Goal: Task Accomplishment & Management: Manage account settings

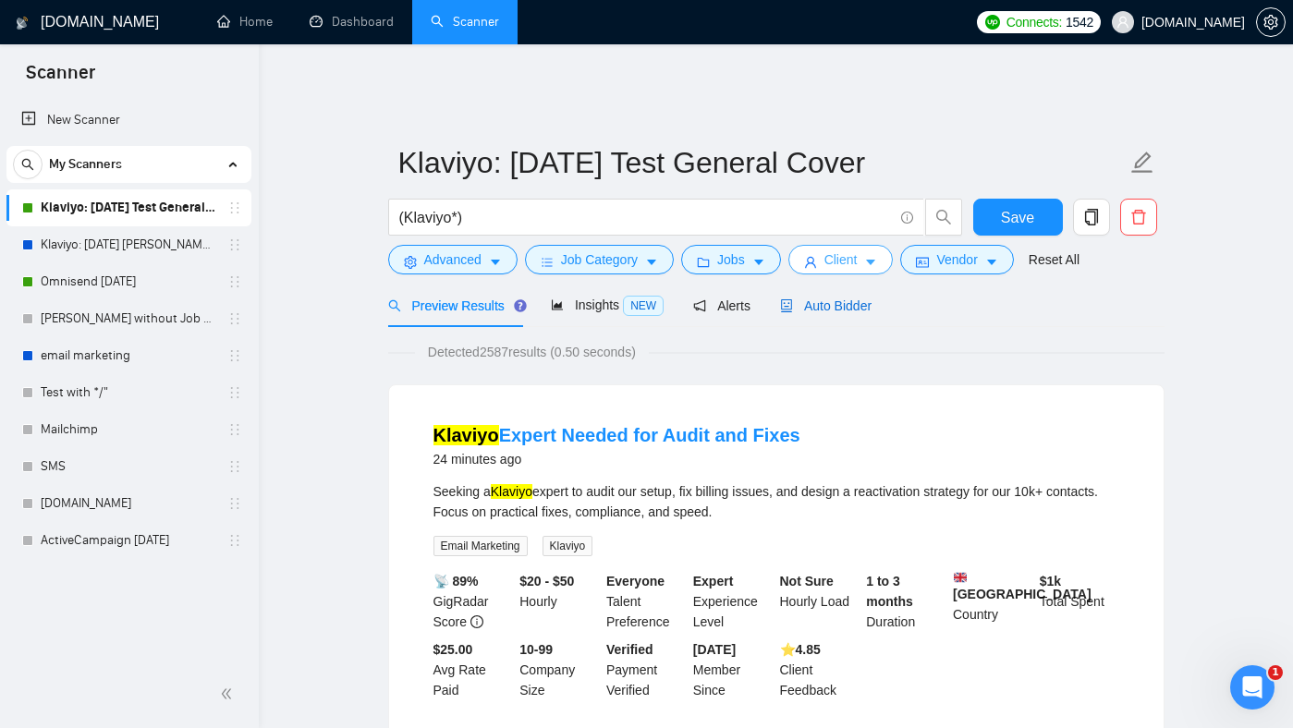
drag, startPoint x: 838, startPoint y: 301, endPoint x: 818, endPoint y: 253, distance: 52.2
click at [838, 301] on div "Auto Bidder" at bounding box center [825, 306] width 91 height 20
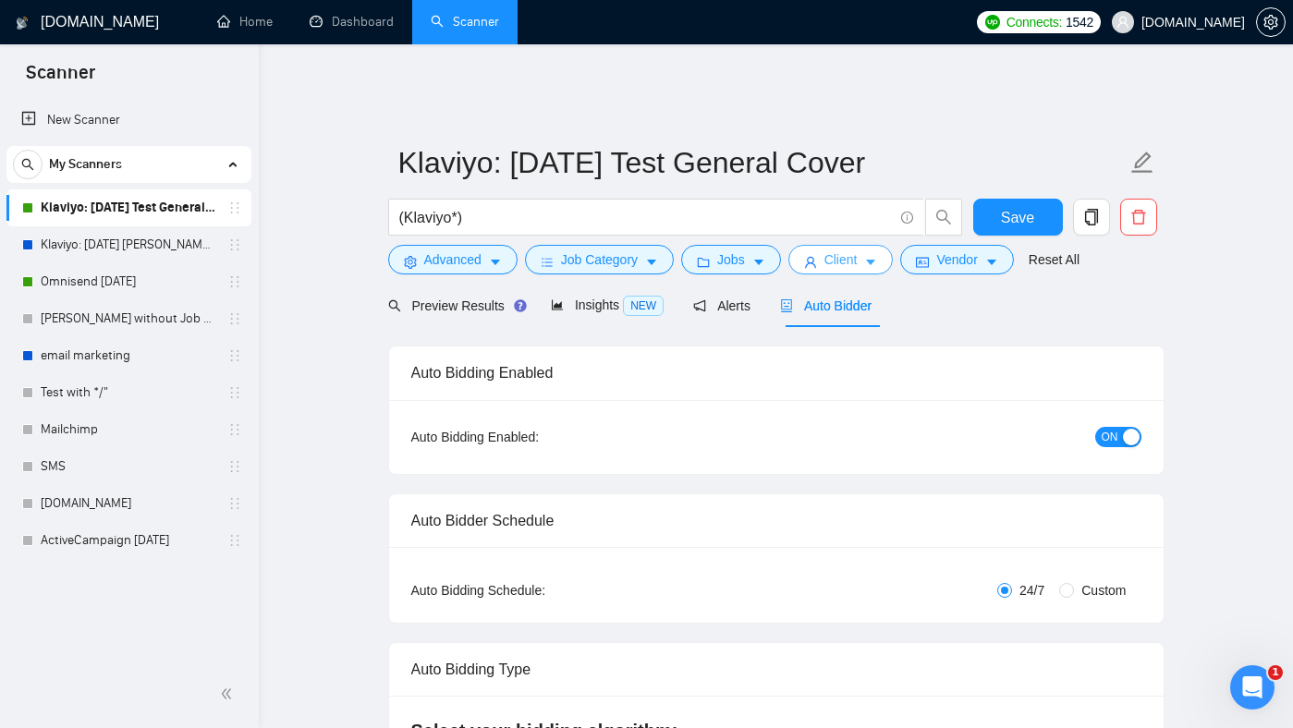
radio input "false"
radio input "true"
checkbox input "true"
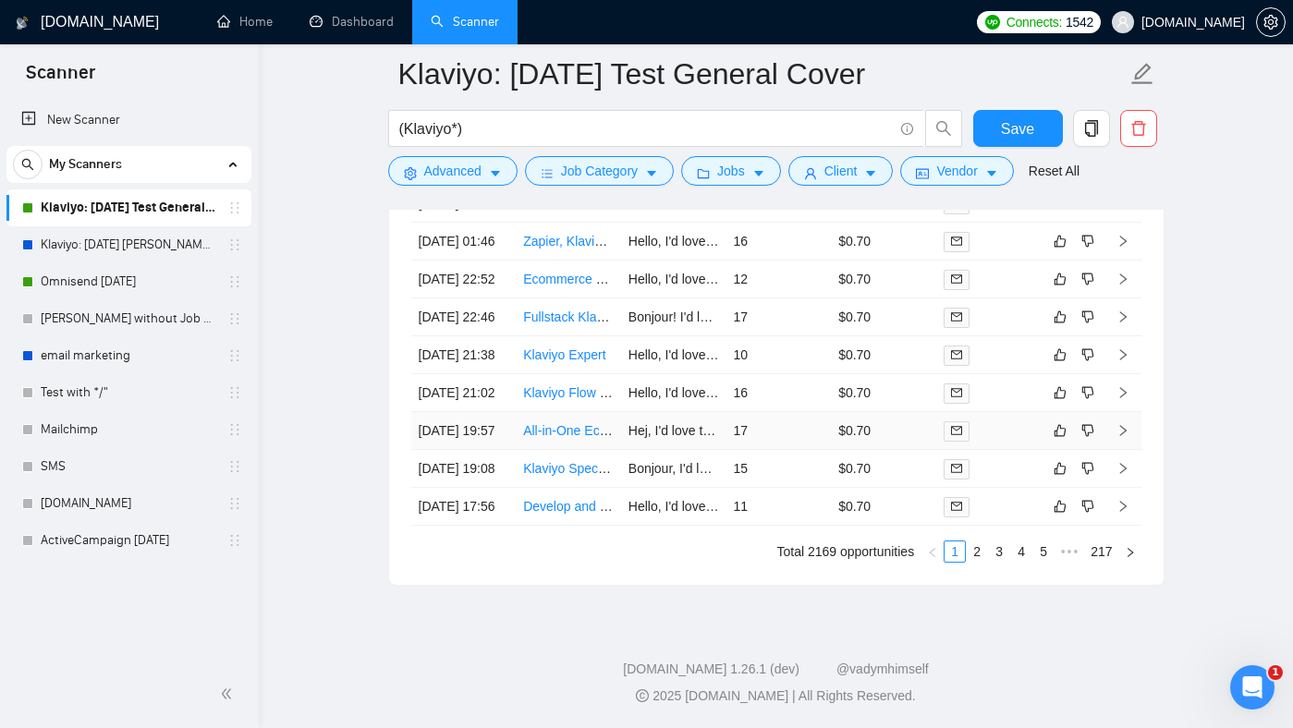
scroll to position [5473, 0]
